Goal: Find specific page/section: Find specific page/section

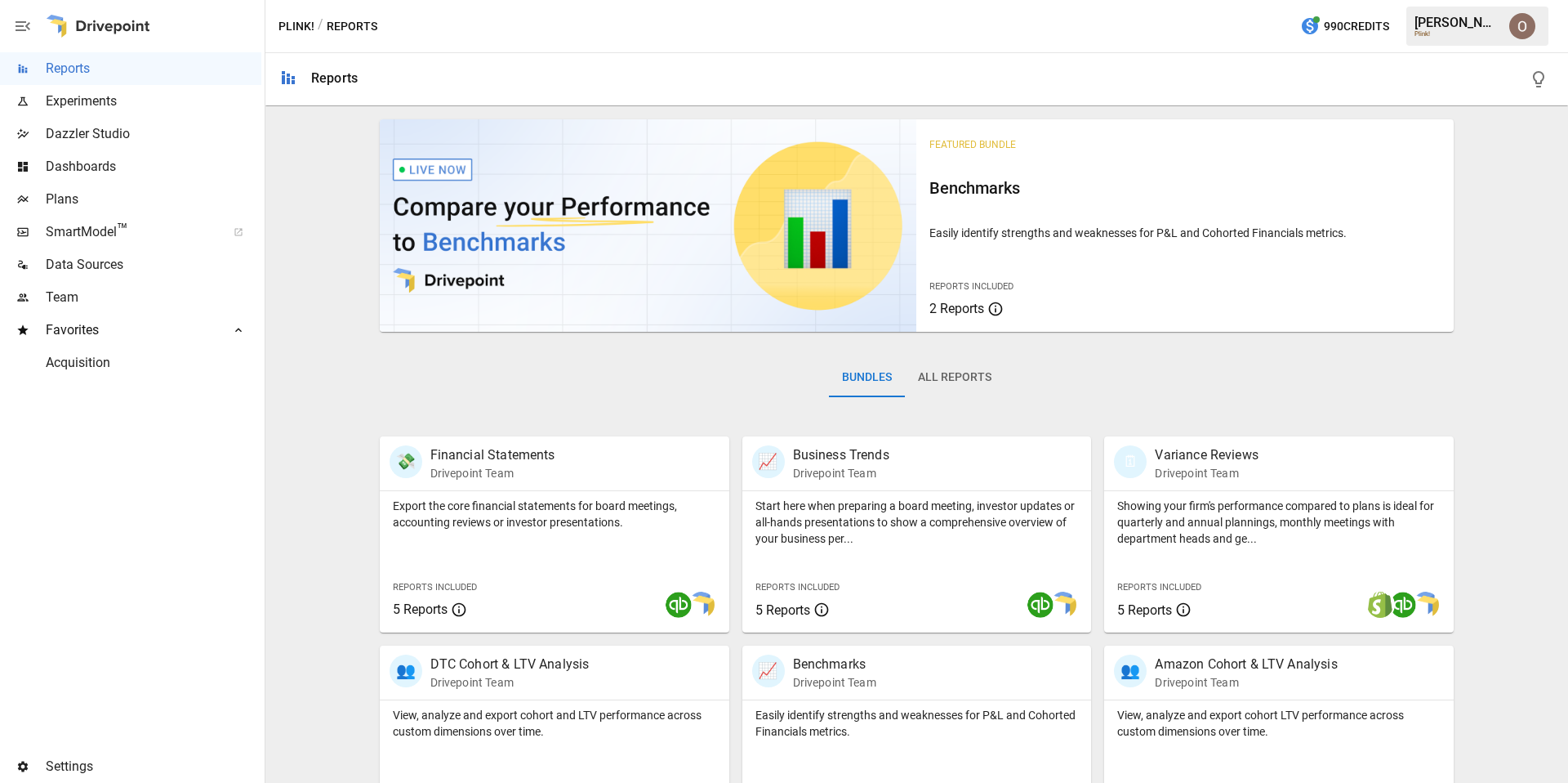
click at [99, 166] on span "Dashboards" at bounding box center [153, 166] width 216 height 20
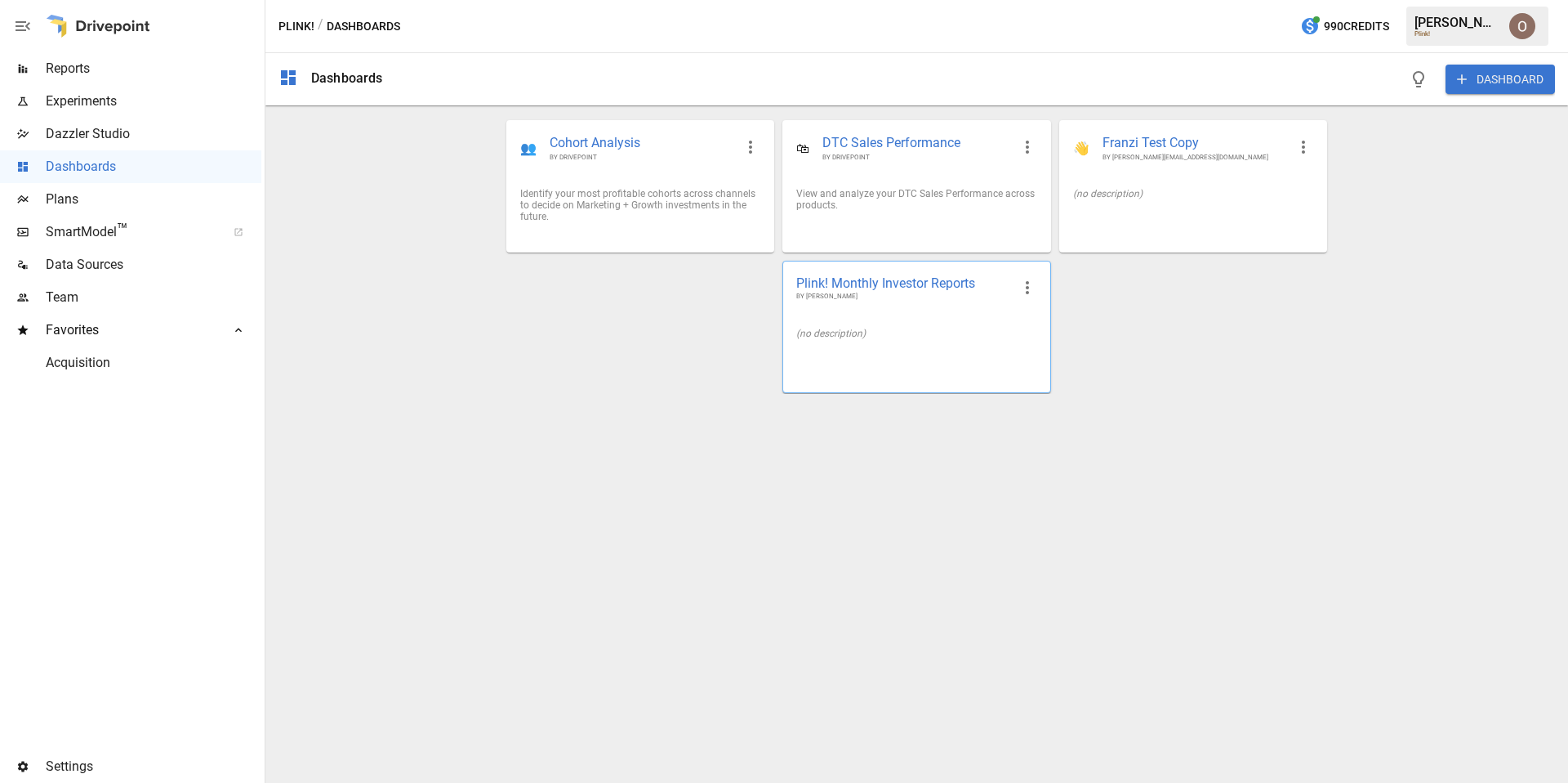
click at [967, 339] on div "(no description)" at bounding box center [916, 334] width 240 height 11
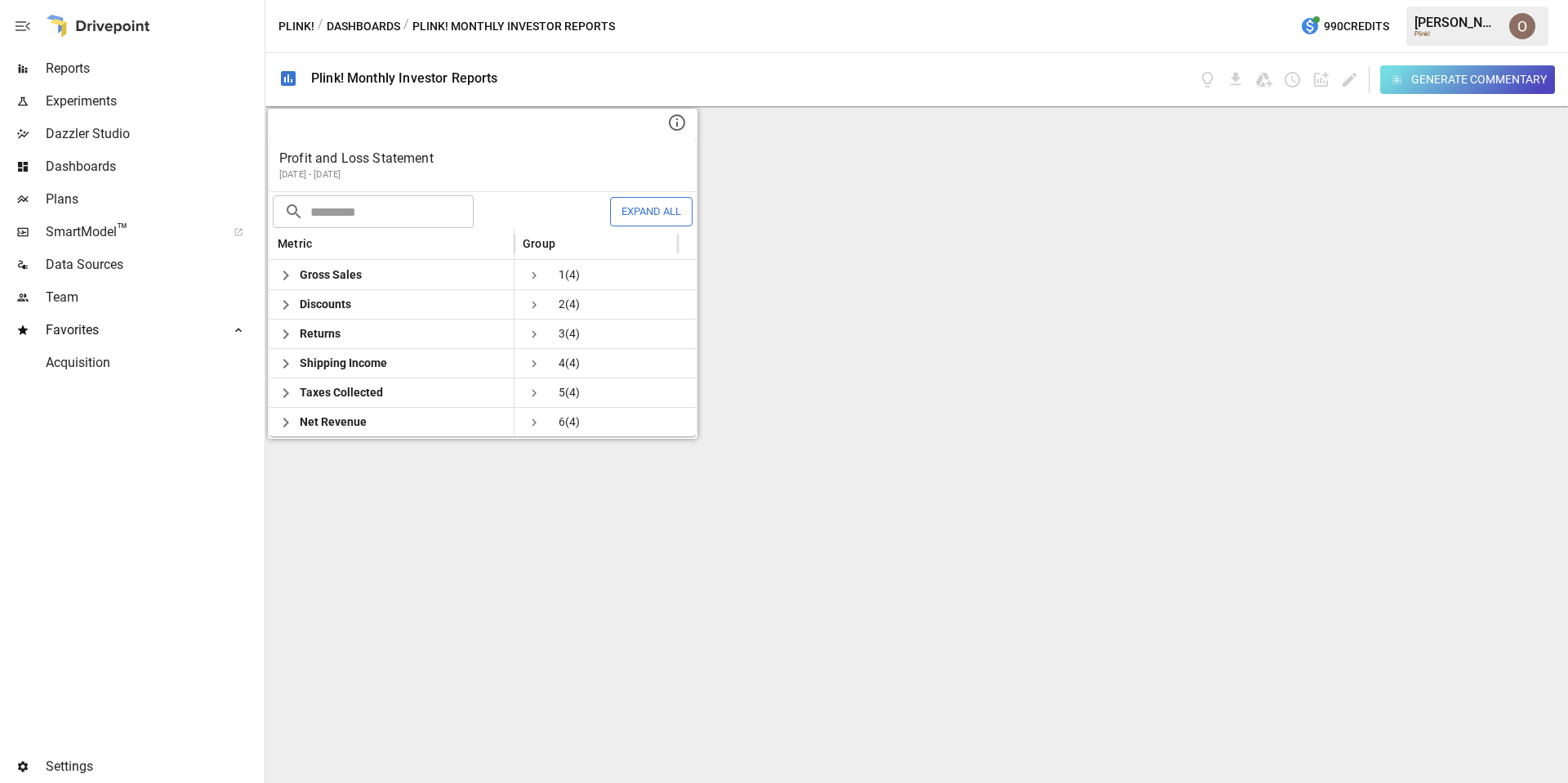
click at [552, 155] on p "Profit and Loss Statement" at bounding box center [483, 158] width 407 height 20
